Goal: Information Seeking & Learning: Learn about a topic

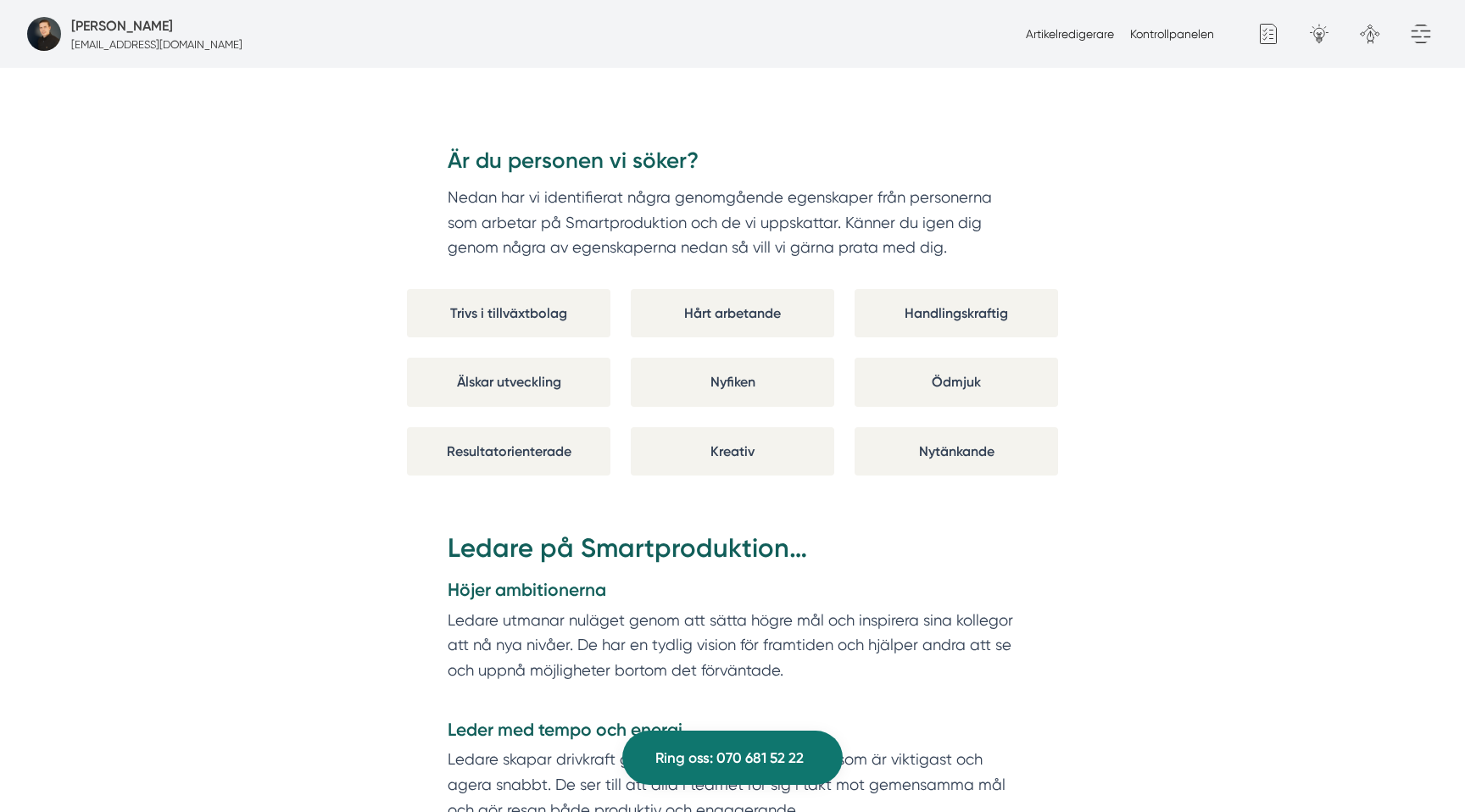
scroll to position [2859, 0]
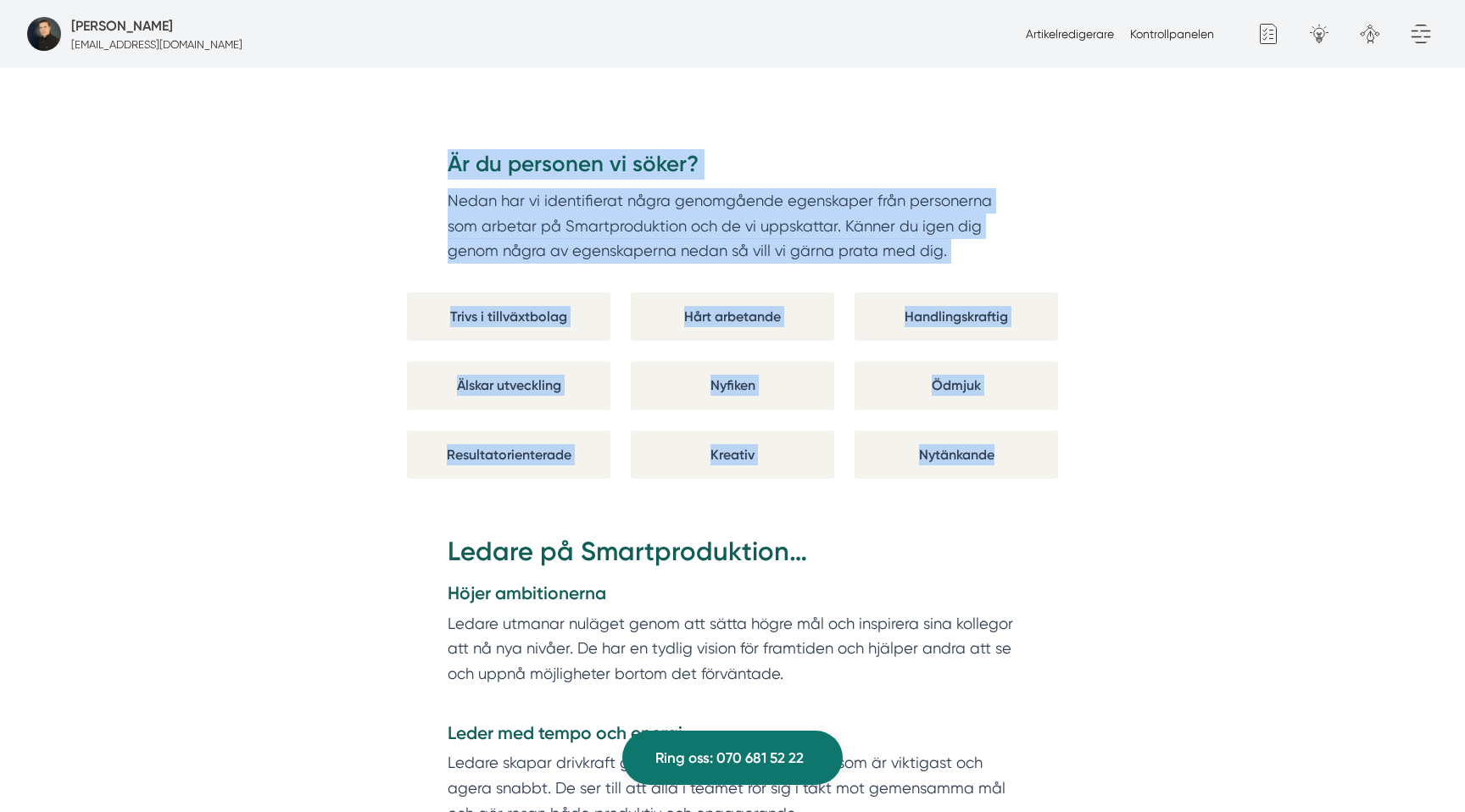
drag, startPoint x: 1022, startPoint y: 453, endPoint x: 370, endPoint y: 110, distance: 736.7
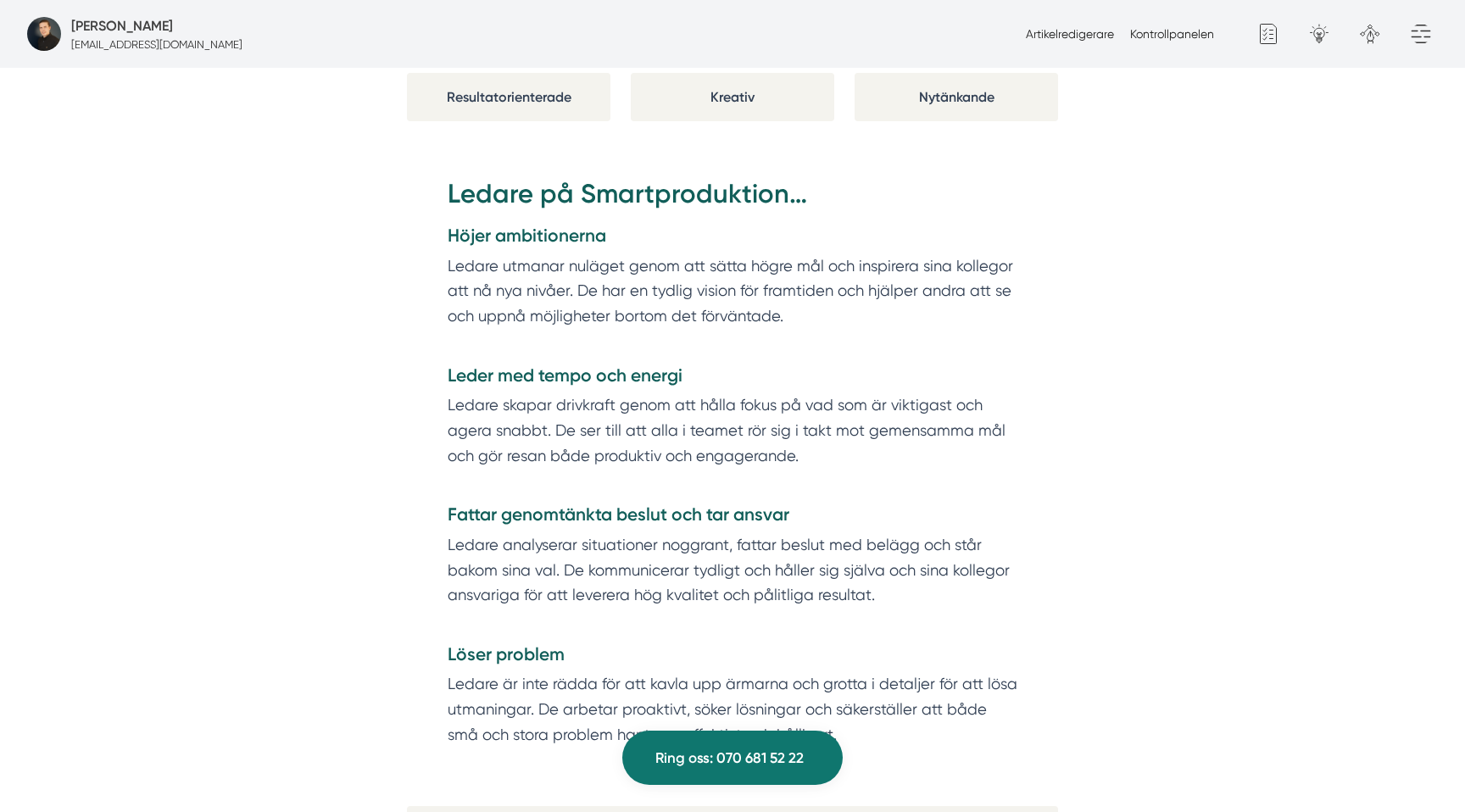
scroll to position [3260, 0]
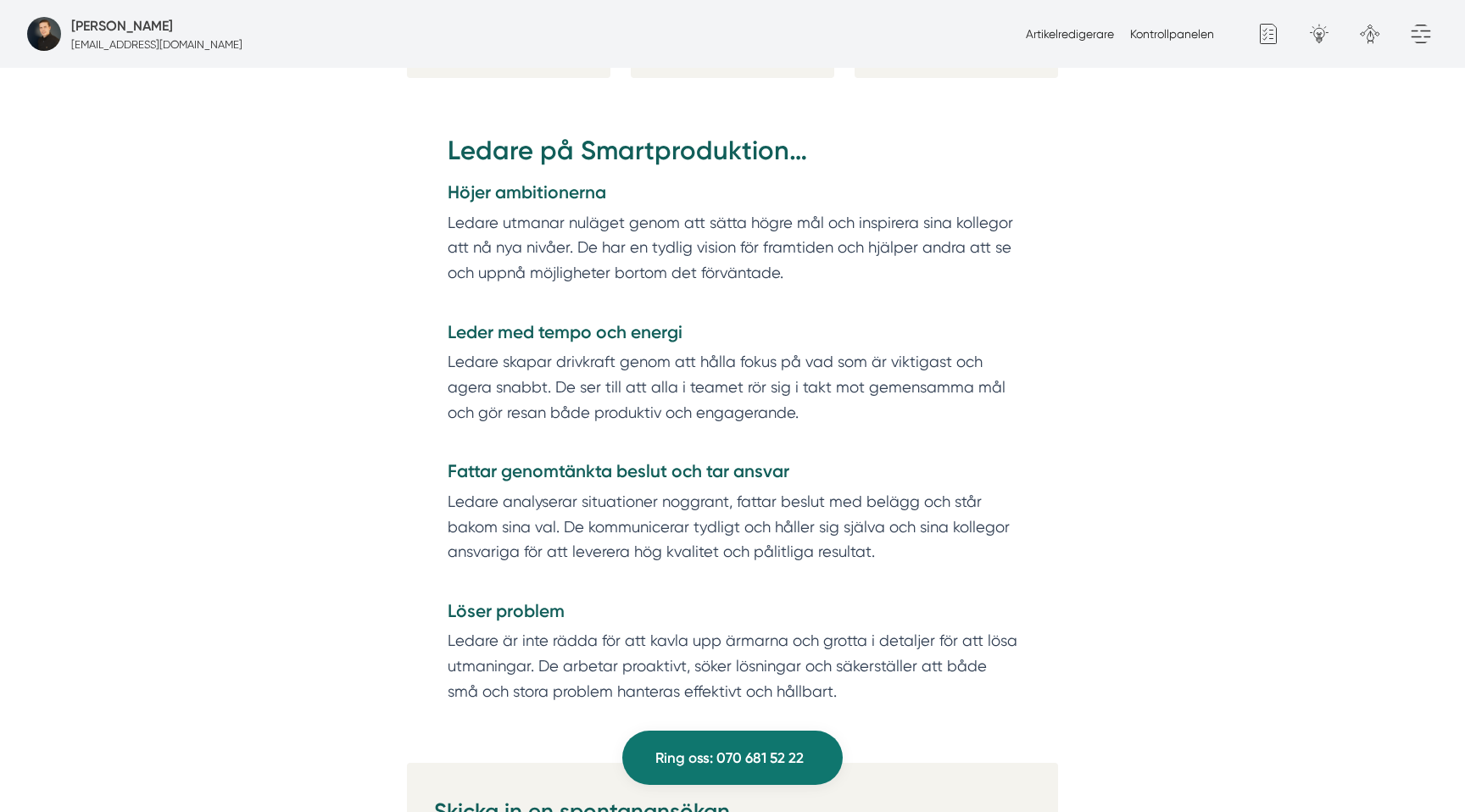
click at [470, 181] on strong "Höjer ambitionerna" at bounding box center [527, 191] width 158 height 21
copy strong "Höjer ambitionerna"
click at [508, 321] on strong "Leder med tempo och energi" at bounding box center [565, 332] width 235 height 21
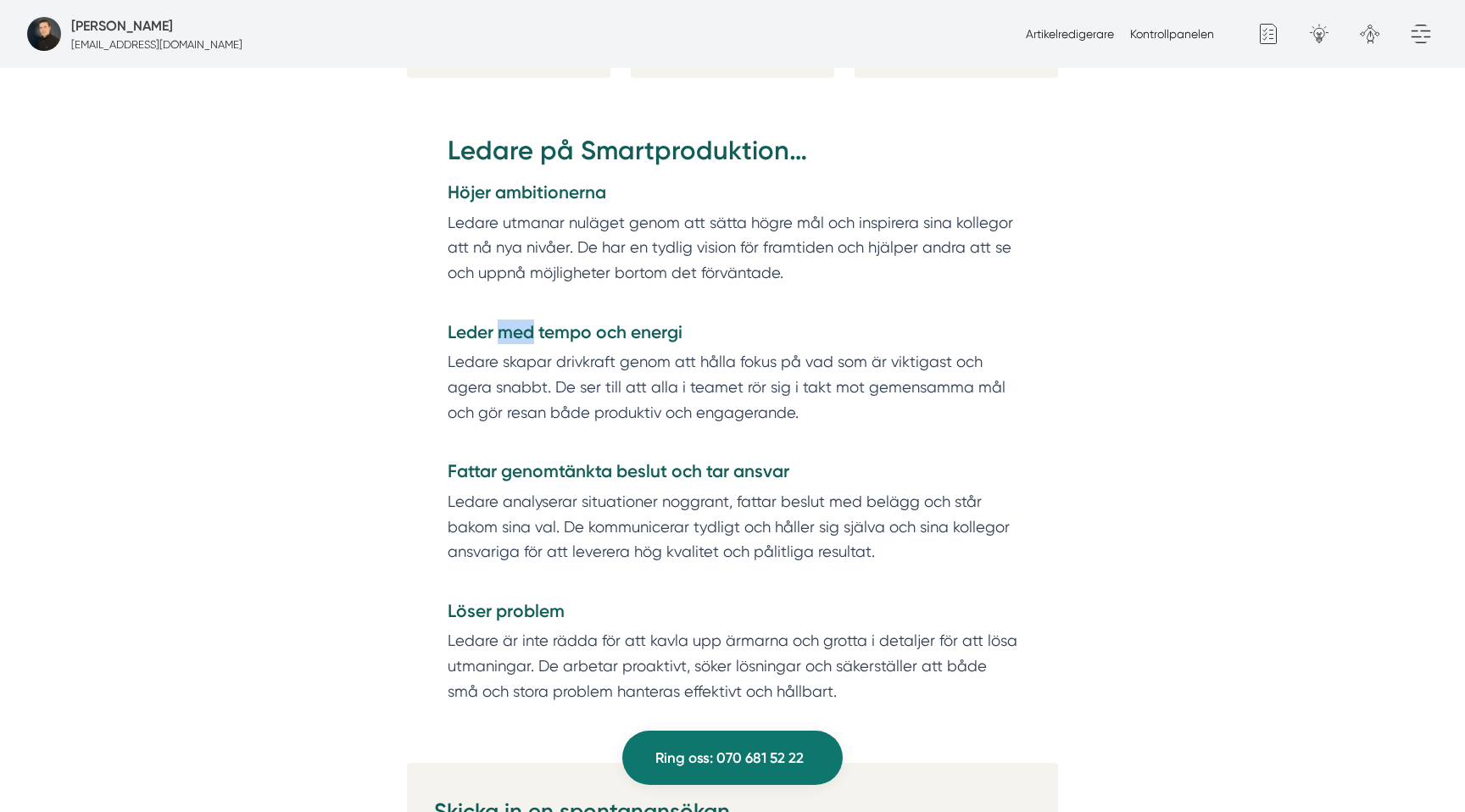
click at [508, 321] on strong "Leder med tempo och energi" at bounding box center [565, 332] width 235 height 21
copy strong "Leder med tempo och energi"
click at [536, 460] on strong "Fattar genomtänkta beslut och tar ansvar" at bounding box center [618, 470] width 342 height 21
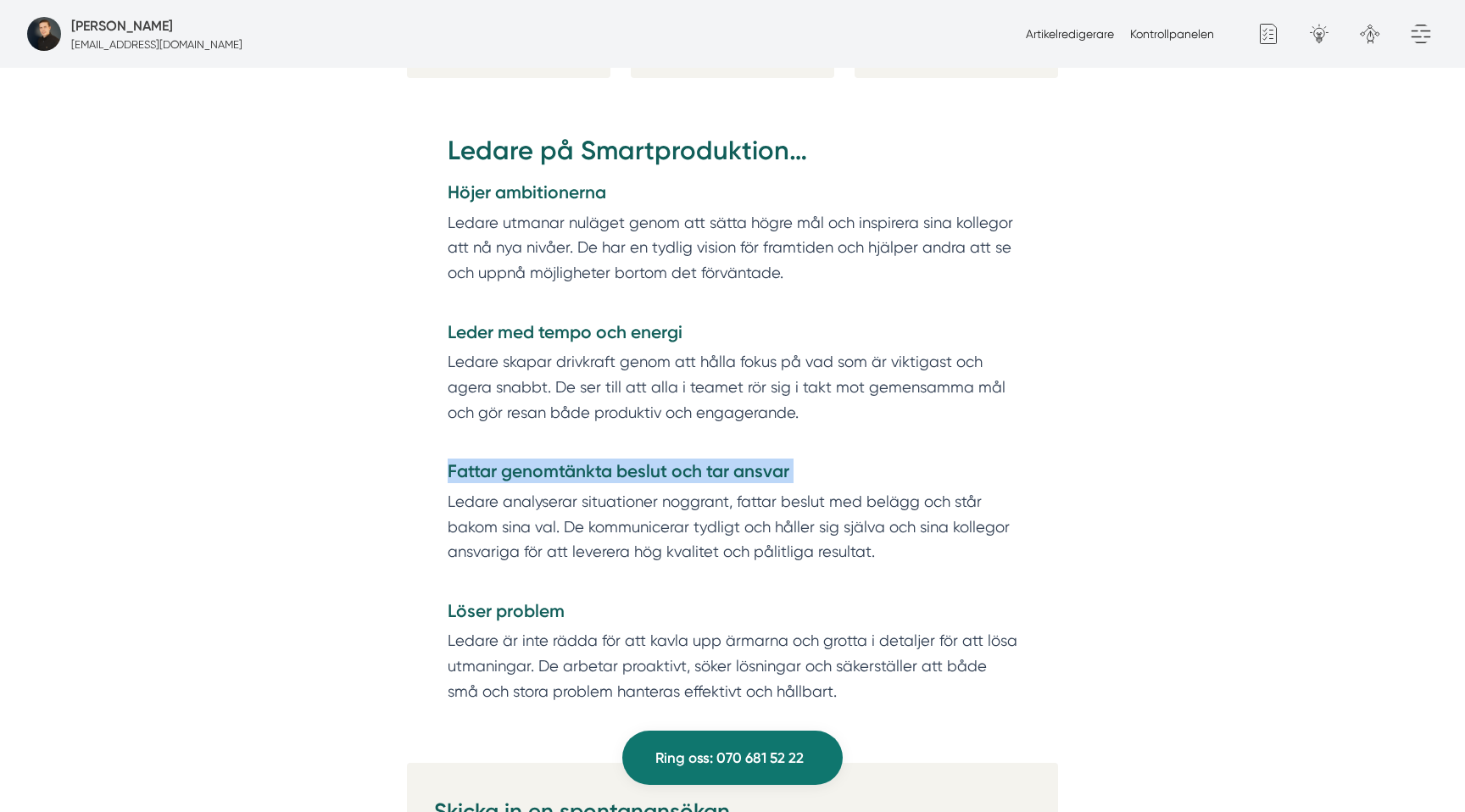
click at [536, 460] on strong "Fattar genomtänkta beslut och tar ansvar" at bounding box center [618, 470] width 342 height 21
copy strong "Fattar genomtänkta beslut och tar ansvar"
click at [489, 600] on strong "Löser problem" at bounding box center [506, 610] width 117 height 21
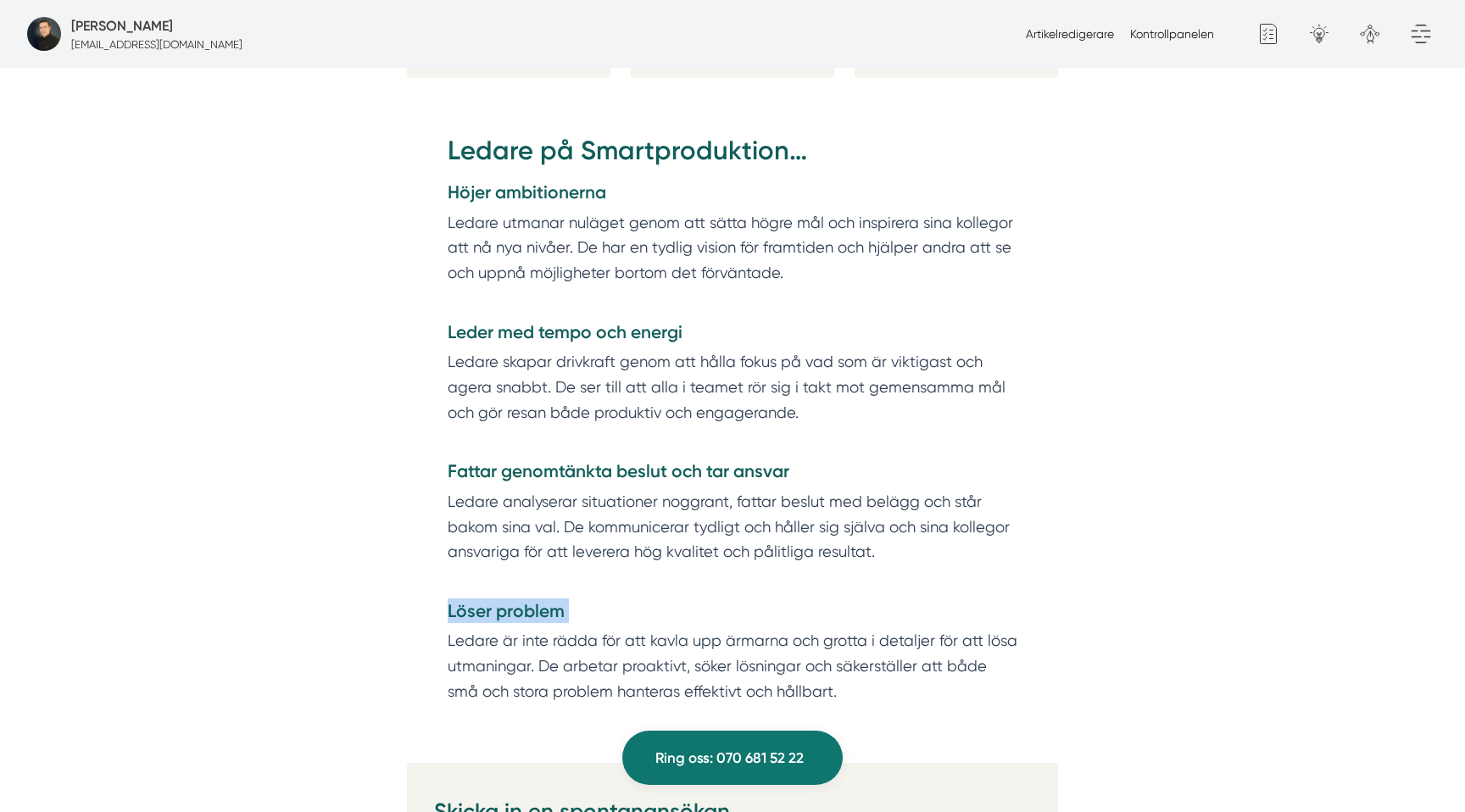
click at [489, 600] on strong "Löser problem" at bounding box center [506, 610] width 117 height 21
copy strong "Löser problem"
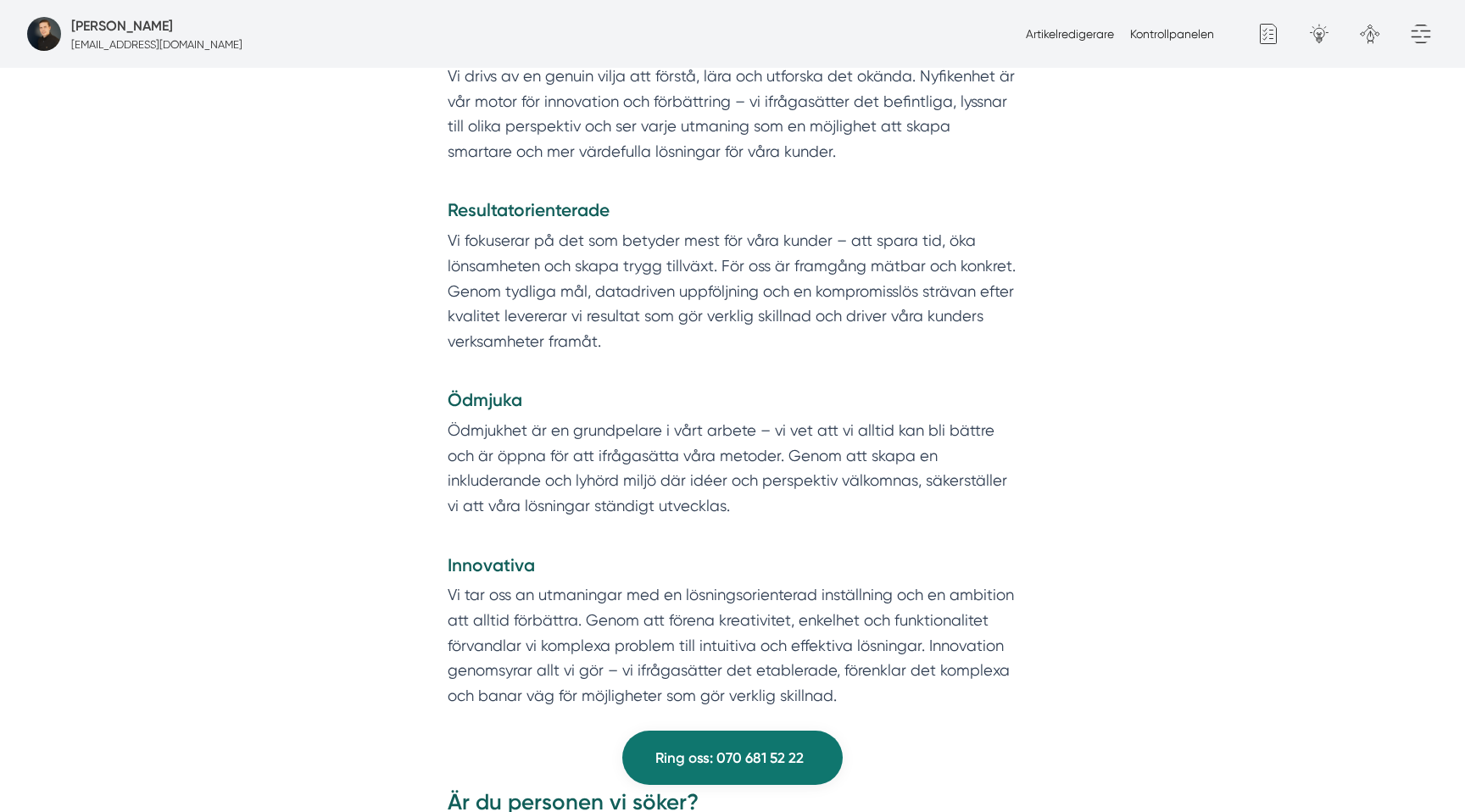
scroll to position [2118, 0]
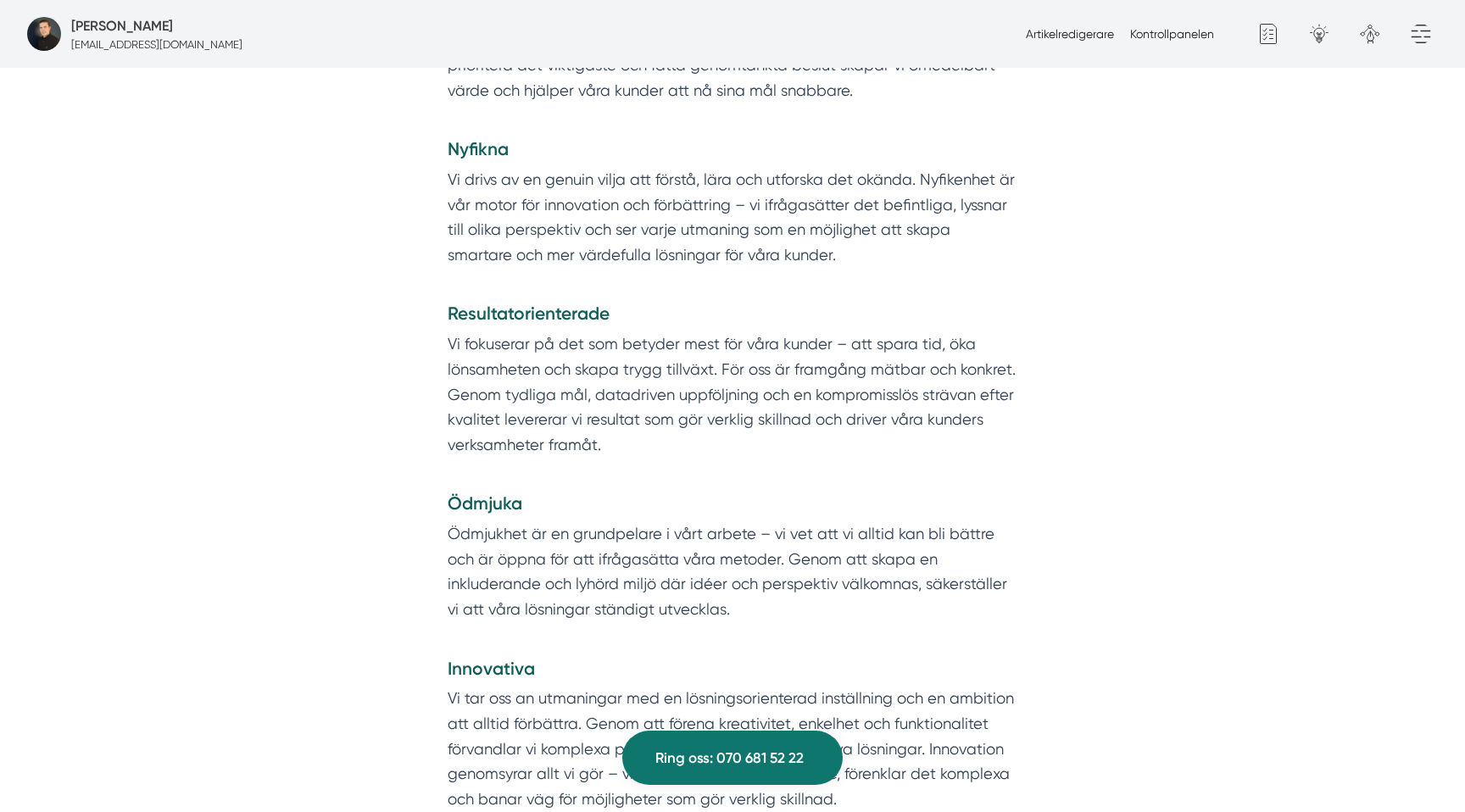
click at [492, 364] on p "Vi fokuserar på det som betyder mest för våra kunder – att spara tid, öka lönsa…" at bounding box center [732, 406] width 570 height 150
